Goal: Find specific page/section: Find specific page/section

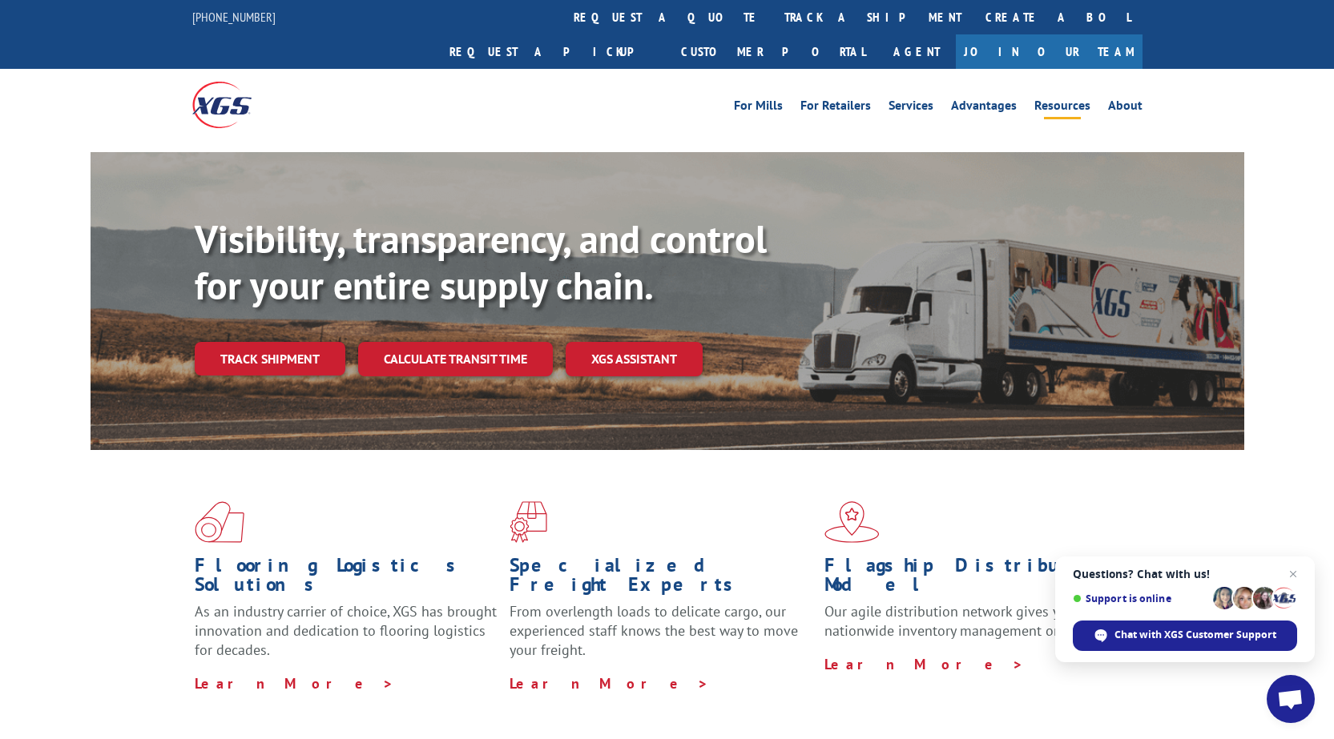
click at [1051, 99] on link "Resources" at bounding box center [1062, 108] width 56 height 18
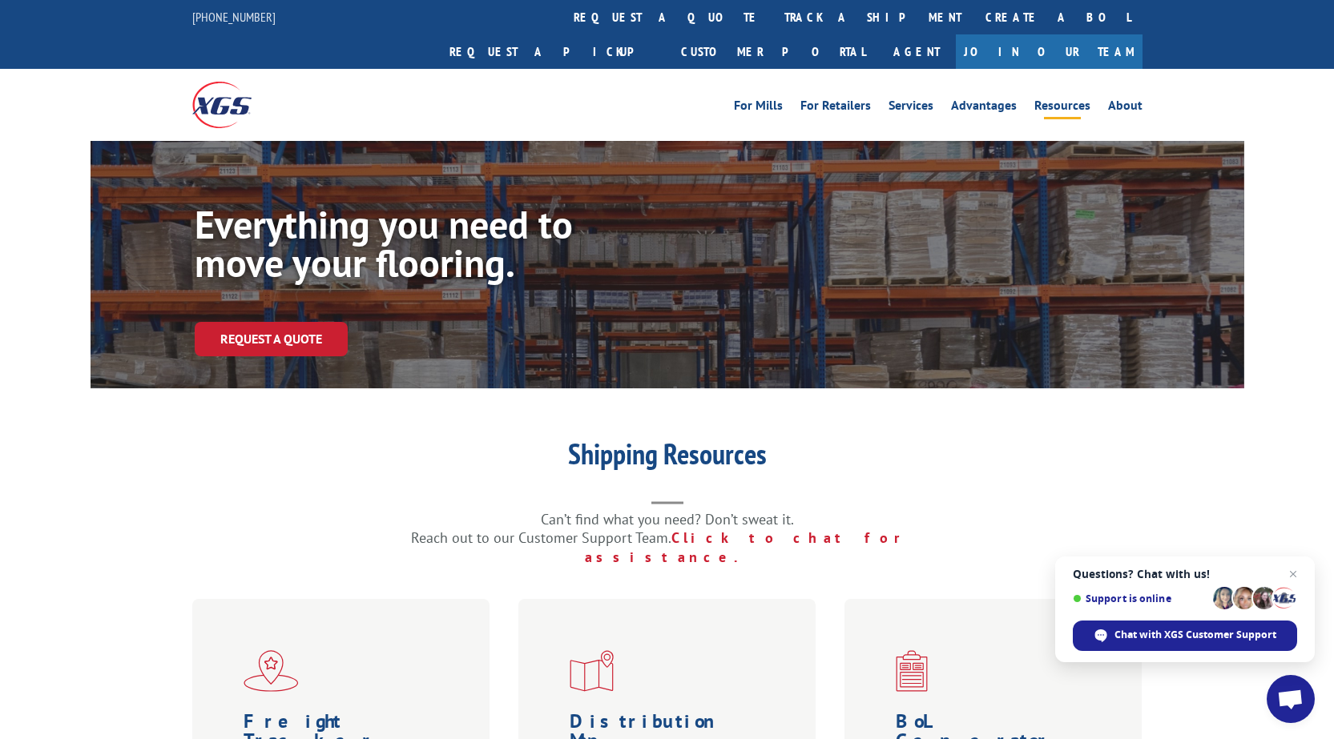
click at [1099, 34] on link "Join Our Team" at bounding box center [1049, 51] width 187 height 34
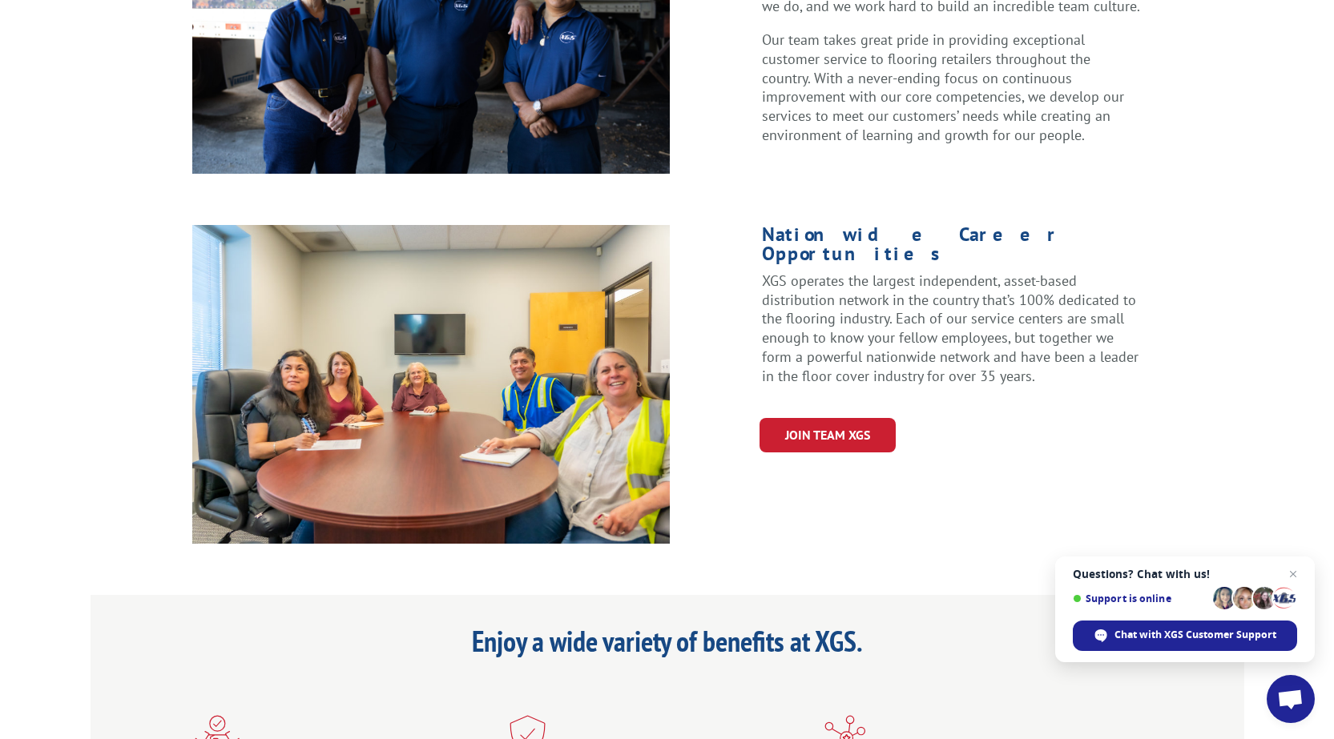
scroll to position [881, 0]
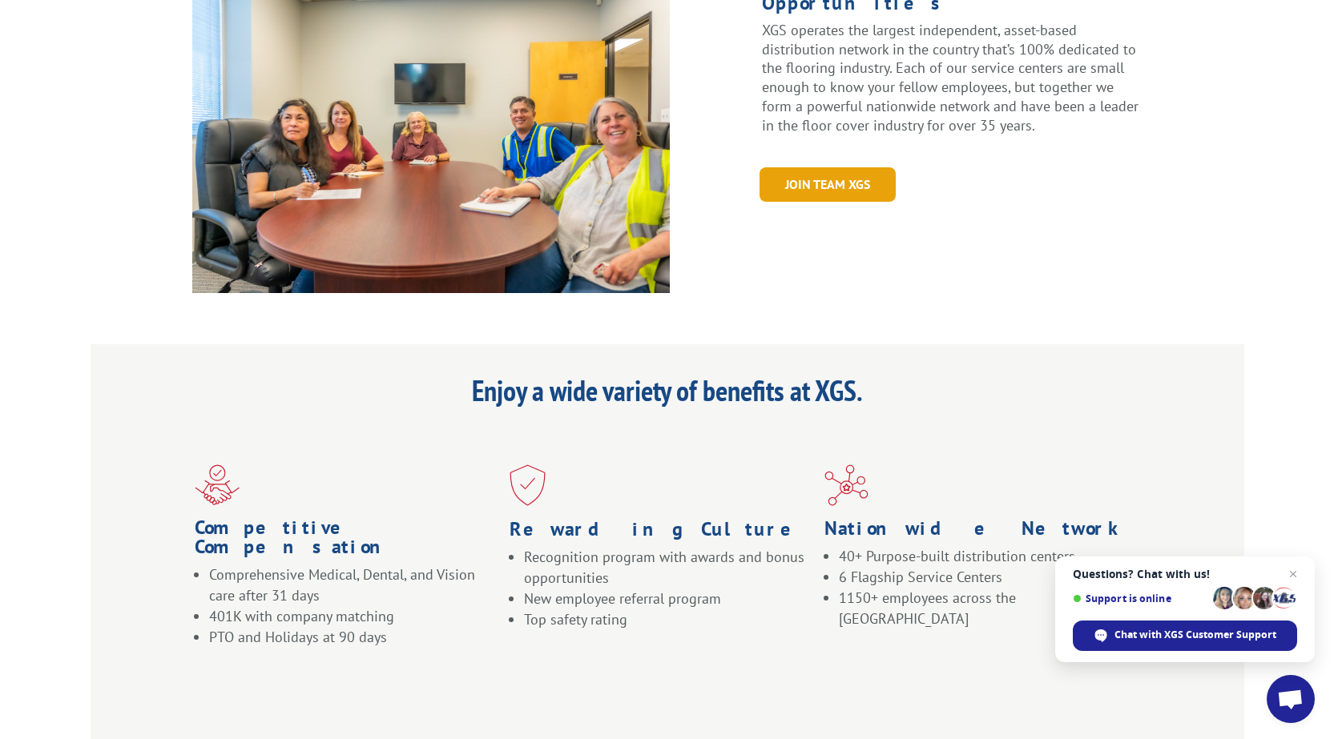
click at [769, 167] on link "Join Team XGS" at bounding box center [827, 184] width 136 height 34
